Goal: Check status: Check status

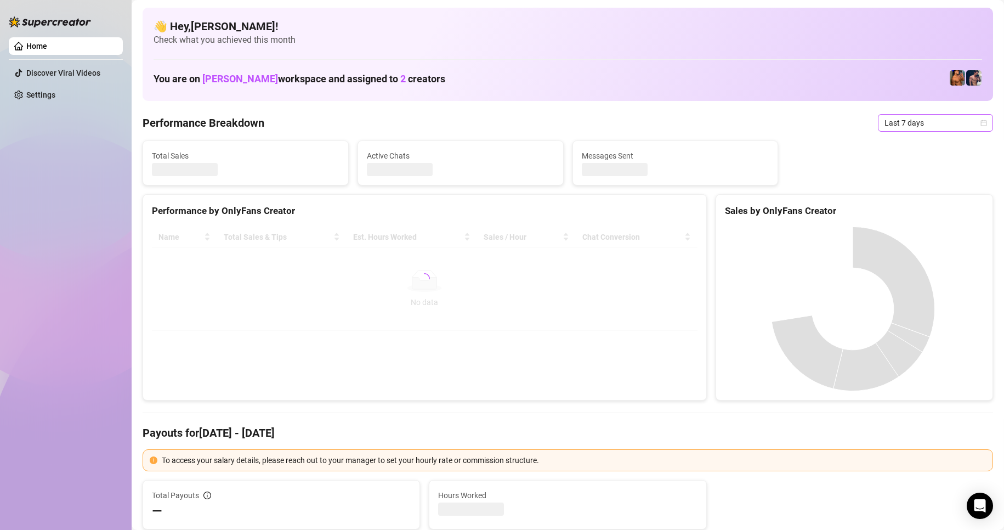
click at [967, 127] on span "Last 7 days" at bounding box center [935, 123] width 102 height 16
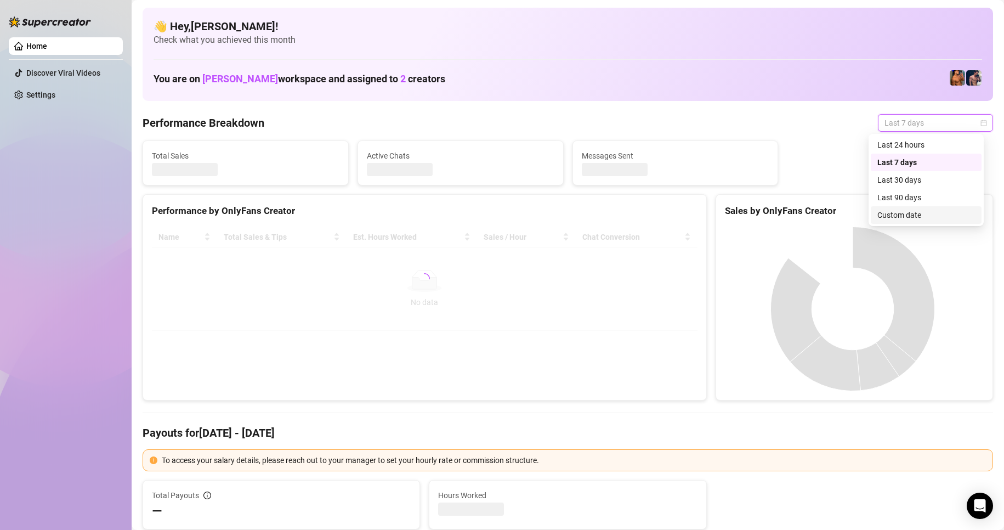
click at [900, 212] on div "Custom date" at bounding box center [926, 215] width 98 height 12
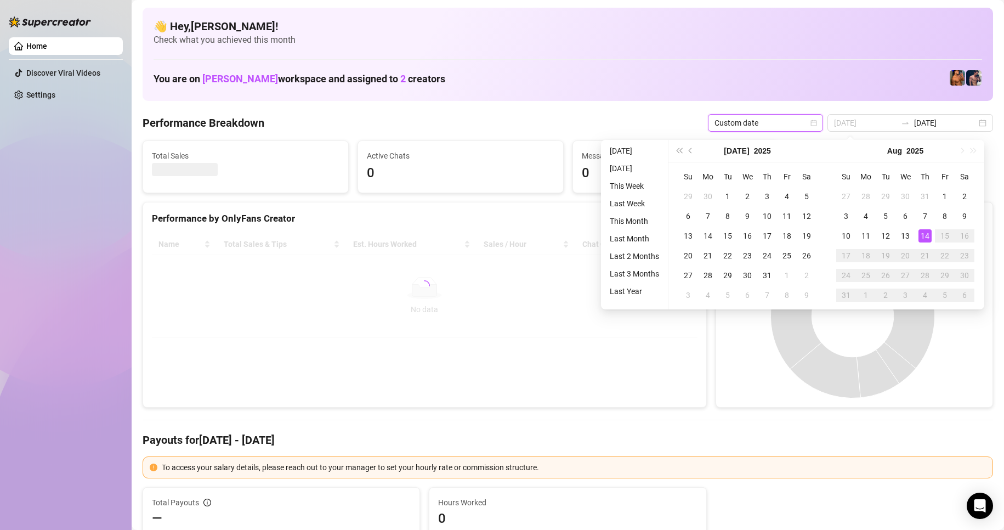
click at [929, 236] on div "14" at bounding box center [924, 235] width 13 height 13
click at [929, 235] on div "14" at bounding box center [924, 235] width 13 height 13
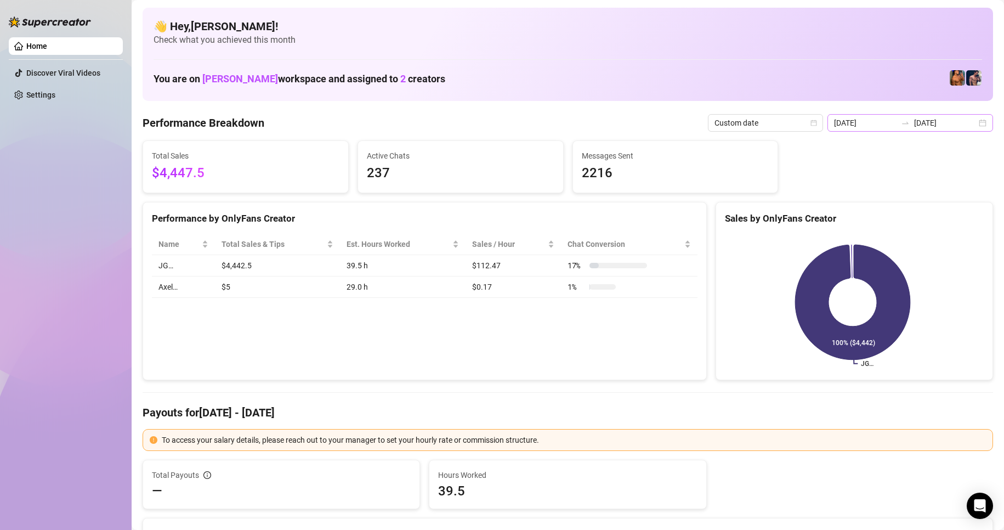
click at [972, 126] on div "[DATE] [DATE]" at bounding box center [910, 123] width 166 height 18
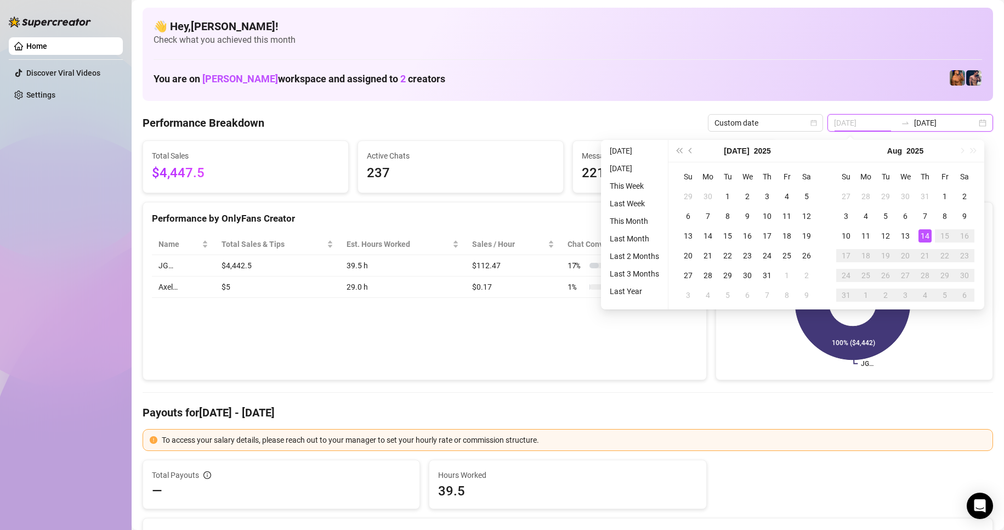
type input "[DATE]"
click at [929, 231] on div "14" at bounding box center [924, 235] width 13 height 13
click at [928, 231] on div "14" at bounding box center [924, 235] width 13 height 13
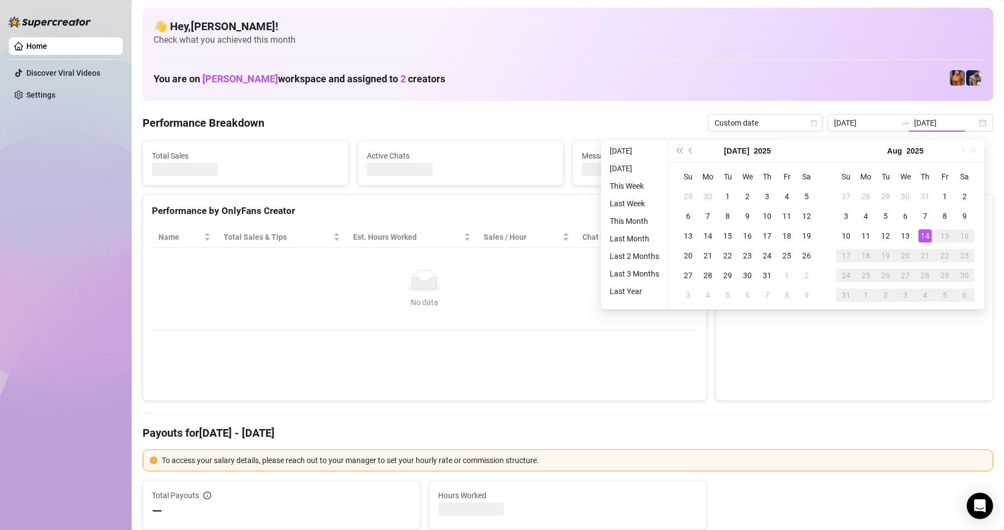
type input "[DATE]"
